Goal: Find specific page/section: Find specific page/section

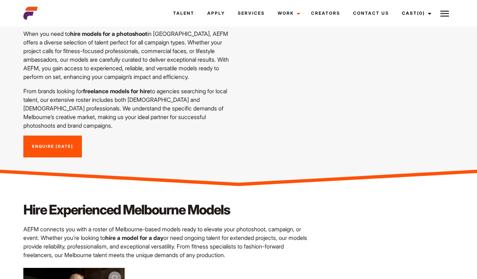
scroll to position [318, 0]
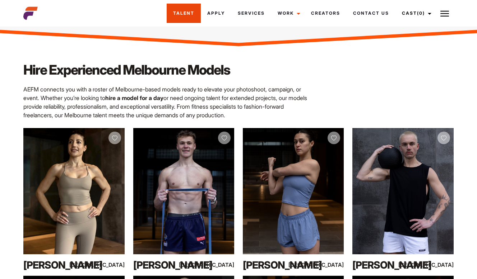
click at [187, 12] on link "Talent" at bounding box center [184, 13] width 34 height 19
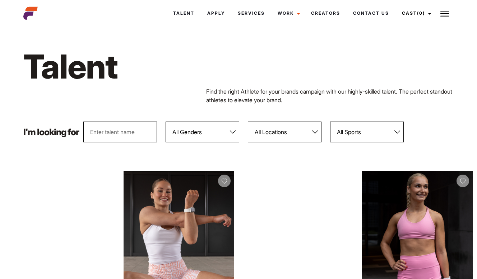
click at [218, 134] on select "All Genders [DEMOGRAPHIC_DATA] [DEMOGRAPHIC_DATA]" at bounding box center [203, 132] width 74 height 21
click at [306, 132] on select "All Locations [GEOGRAPHIC_DATA] [GEOGRAPHIC_DATA] [GEOGRAPHIC_DATA] [GEOGRAPHIC…" at bounding box center [285, 132] width 74 height 21
select select "118"
click at [248, 122] on select "All Locations [GEOGRAPHIC_DATA] [GEOGRAPHIC_DATA] [GEOGRAPHIC_DATA] [GEOGRAPHIC…" at bounding box center [285, 132] width 74 height 21
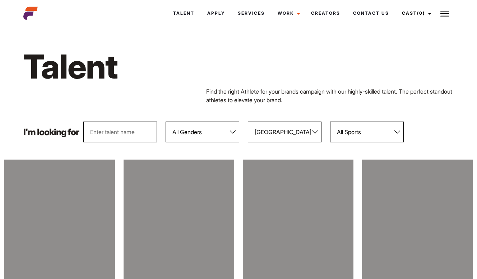
click at [345, 133] on select "All Sports 100 Meter Butterfly Acrobatics Aerial awareness Aerobics AFL Aflw Am…" at bounding box center [367, 132] width 74 height 21
